Goal: Find specific page/section: Find specific page/section

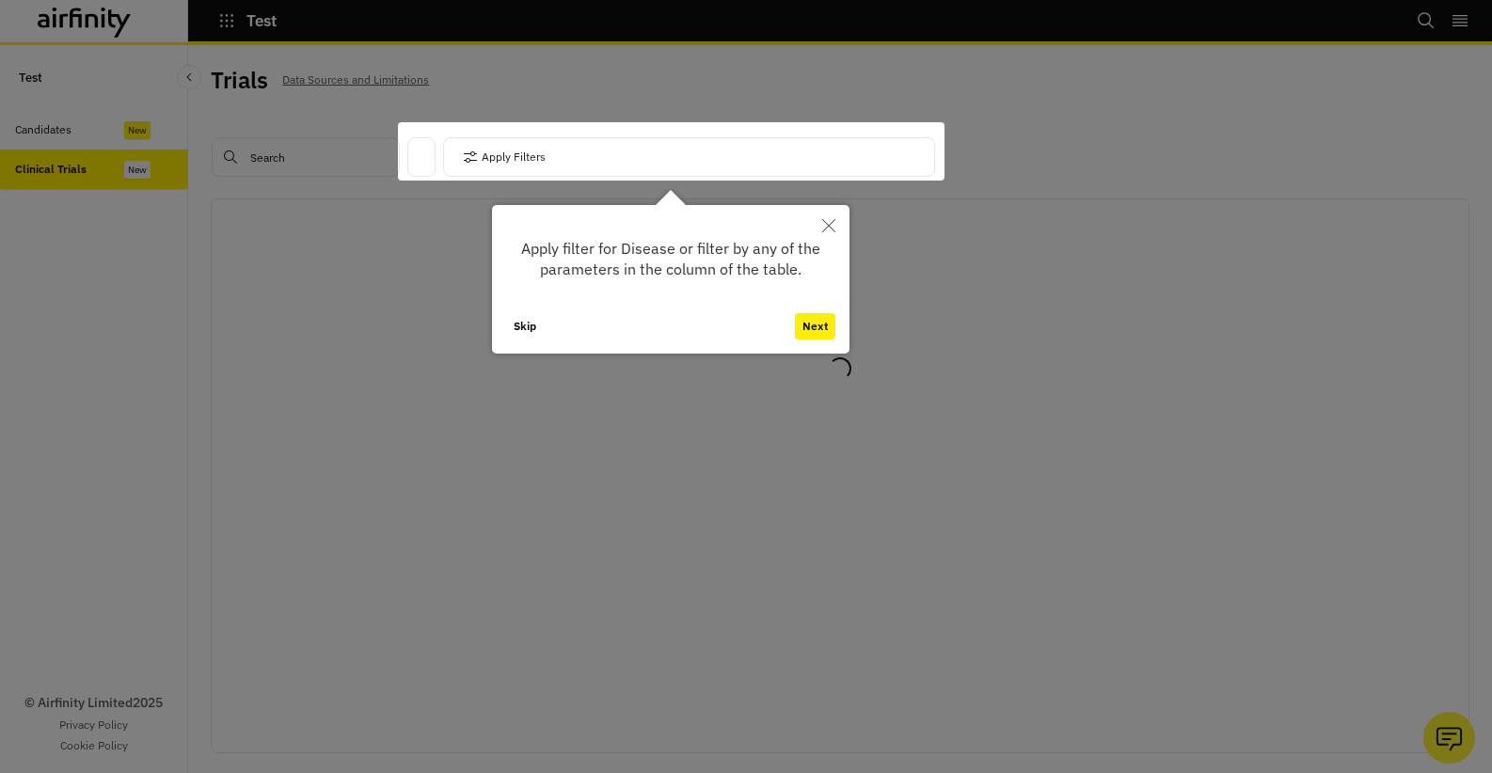
scroll to position [6, 0]
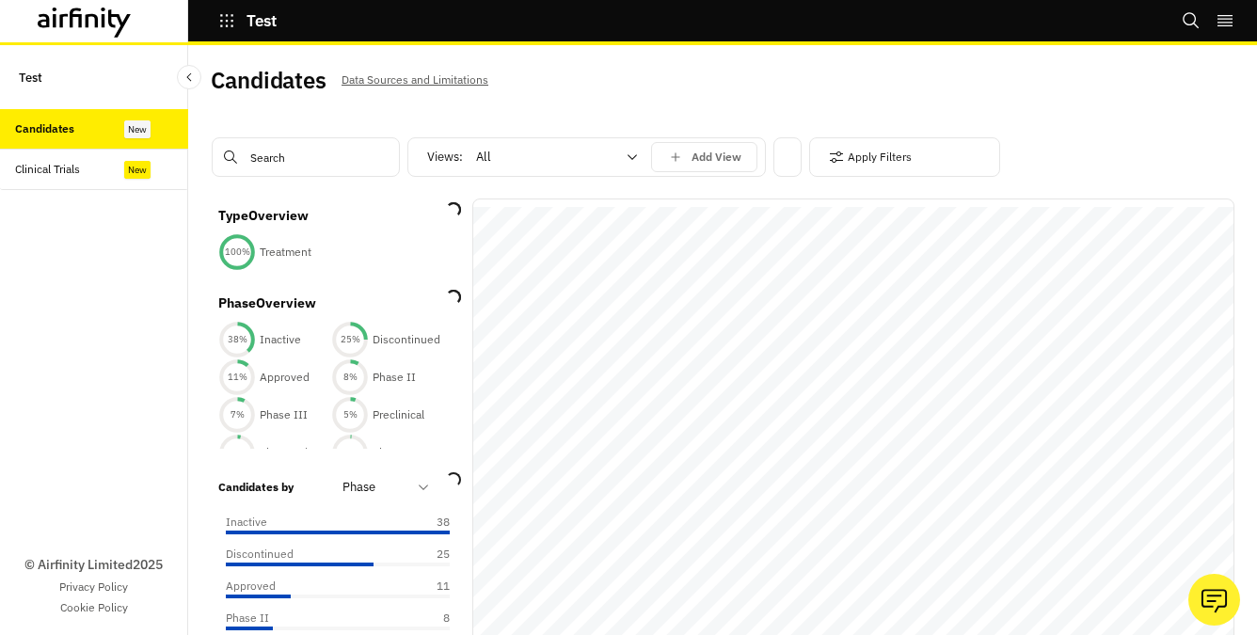
scroll to position [19, 0]
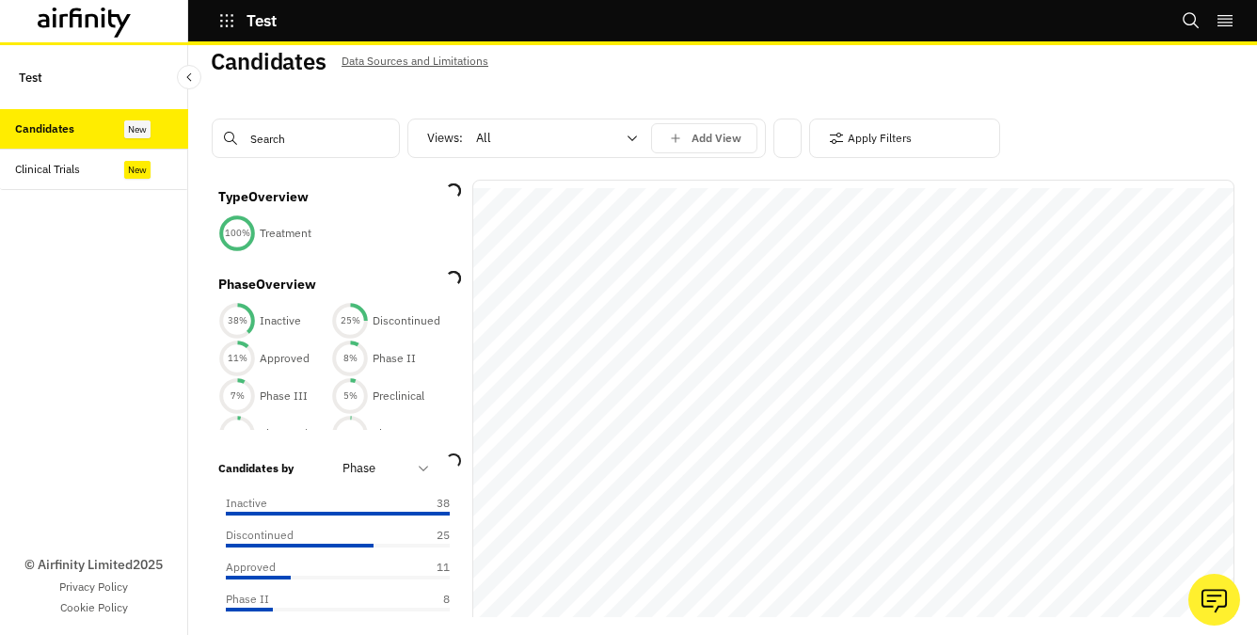
click at [72, 174] on div "Clinical Trials" at bounding box center [47, 169] width 65 height 17
